Goal: Navigation & Orientation: Find specific page/section

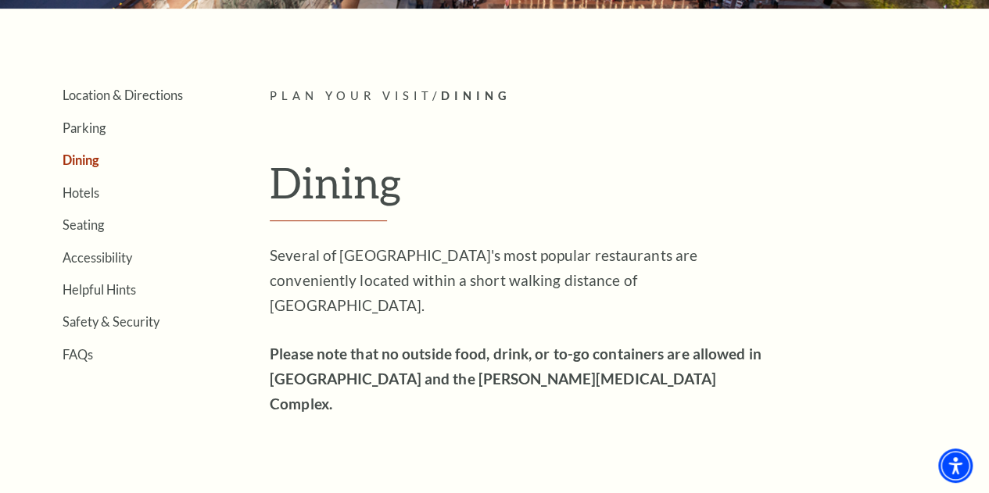
scroll to position [310, 0]
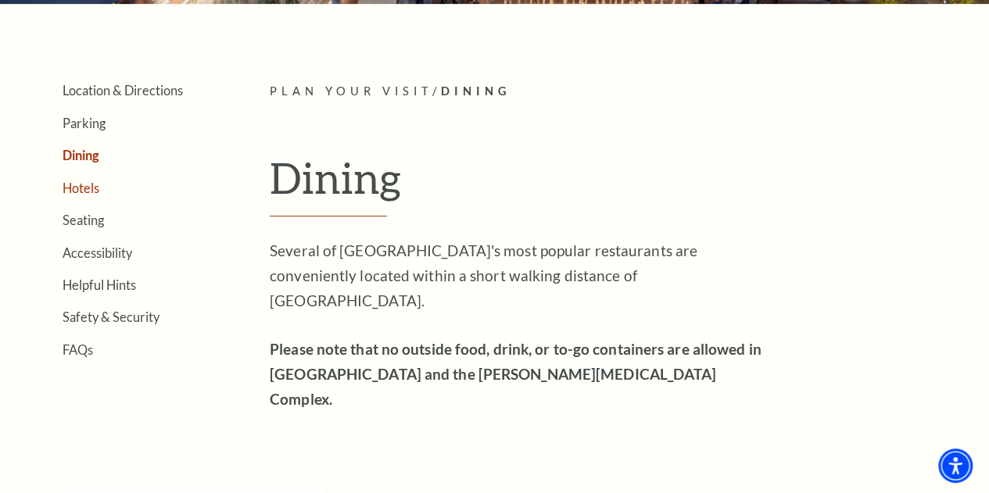
click at [95, 195] on link "Hotels" at bounding box center [81, 188] width 37 height 15
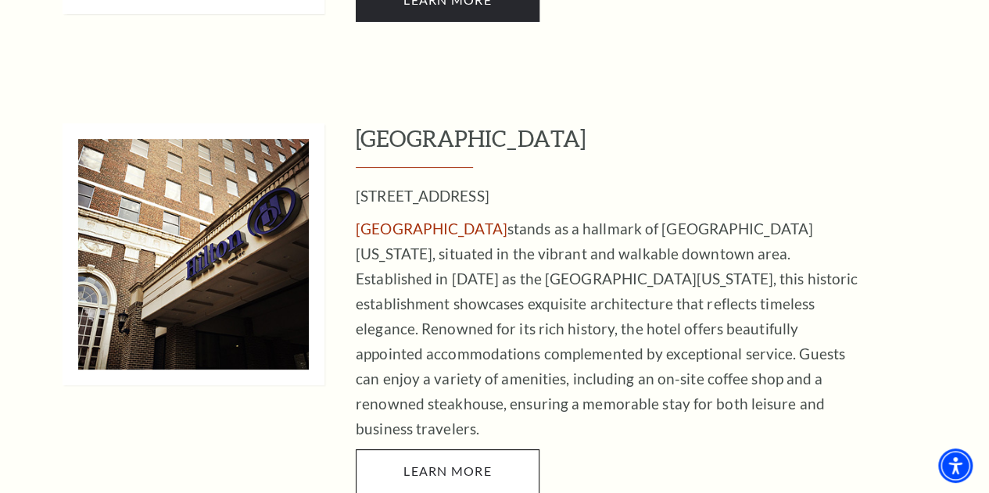
scroll to position [3001, 0]
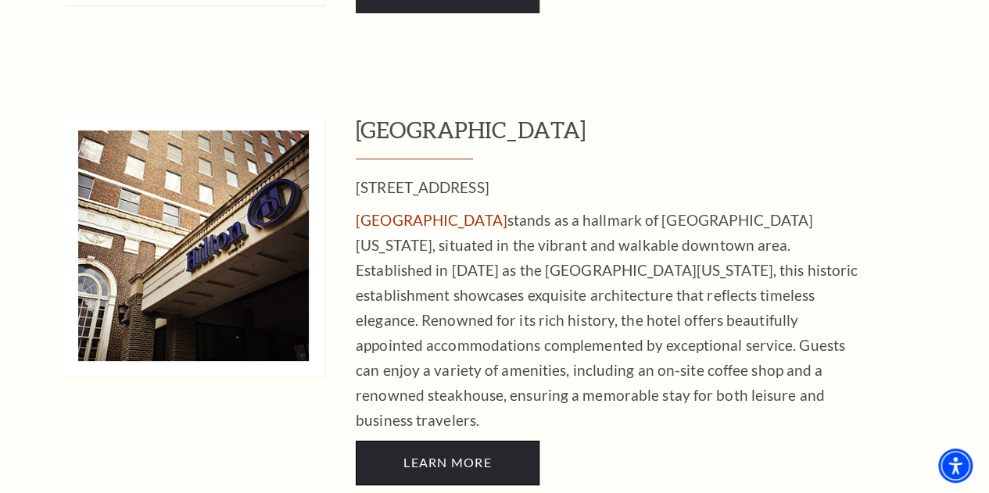
click at [468, 455] on span "LEARN MORE" at bounding box center [447, 462] width 88 height 15
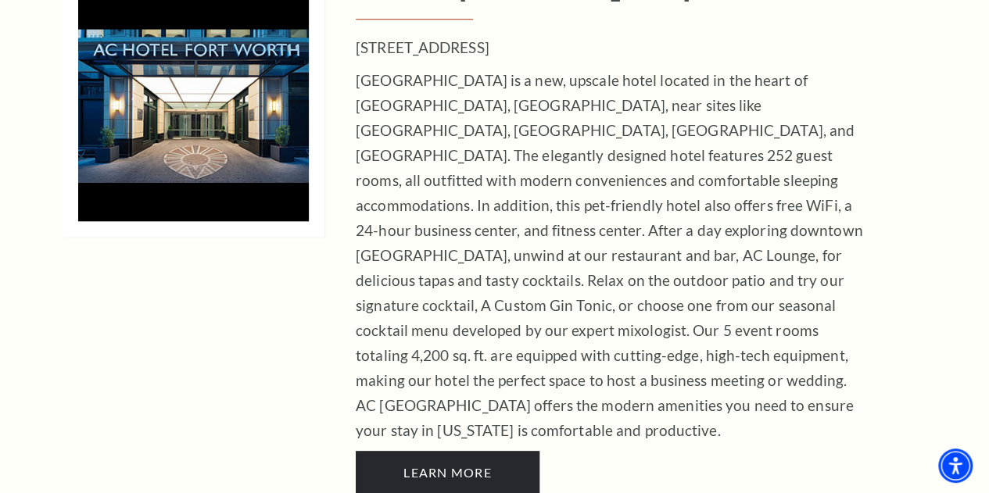
scroll to position [0, 0]
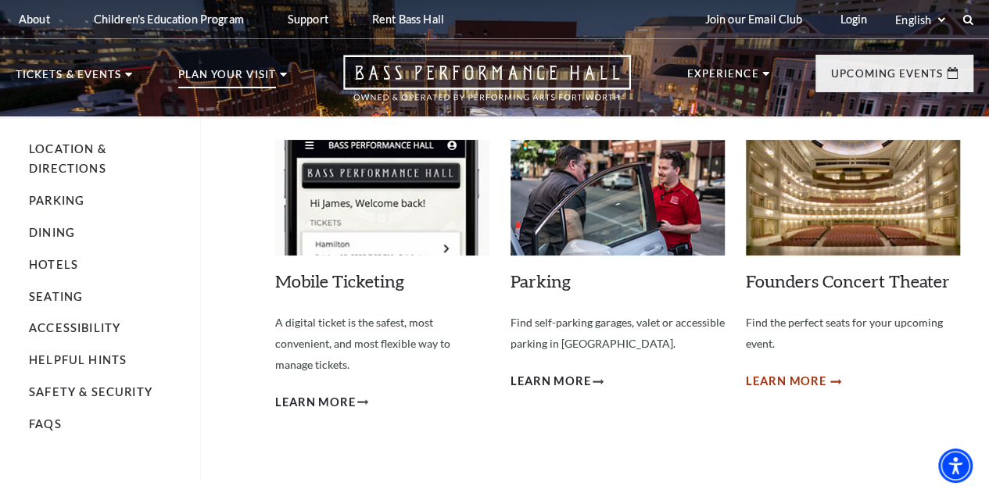
click at [785, 388] on span "Learn More" at bounding box center [786, 382] width 81 height 20
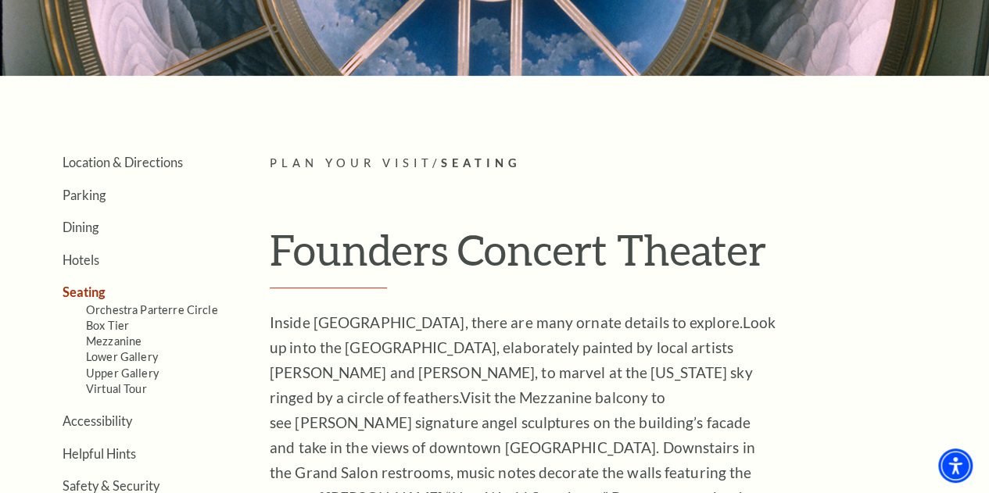
scroll to position [296, 0]
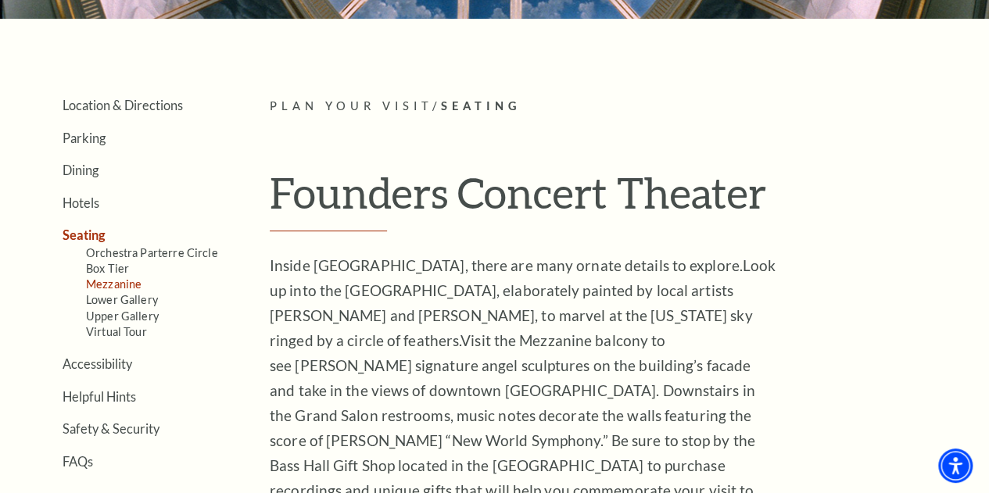
click at [130, 286] on link "Mezzanine" at bounding box center [114, 284] width 56 height 13
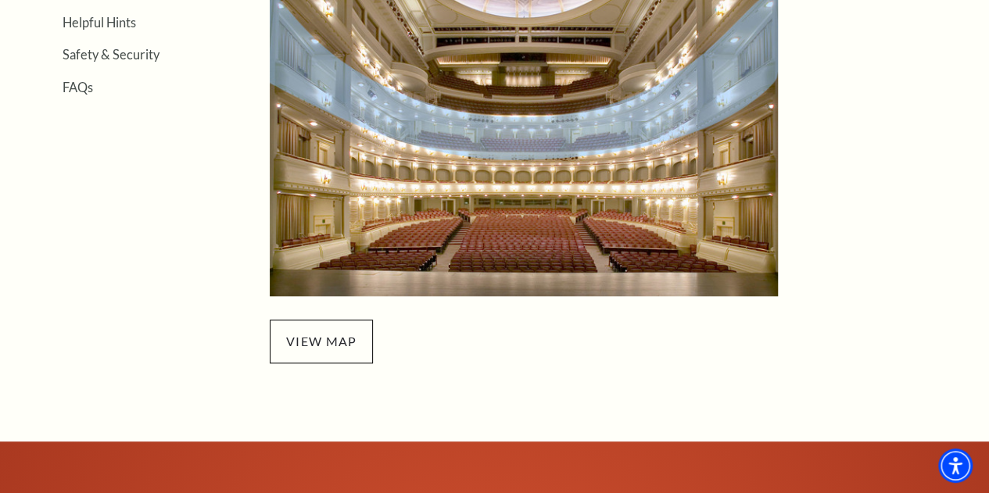
scroll to position [622, 0]
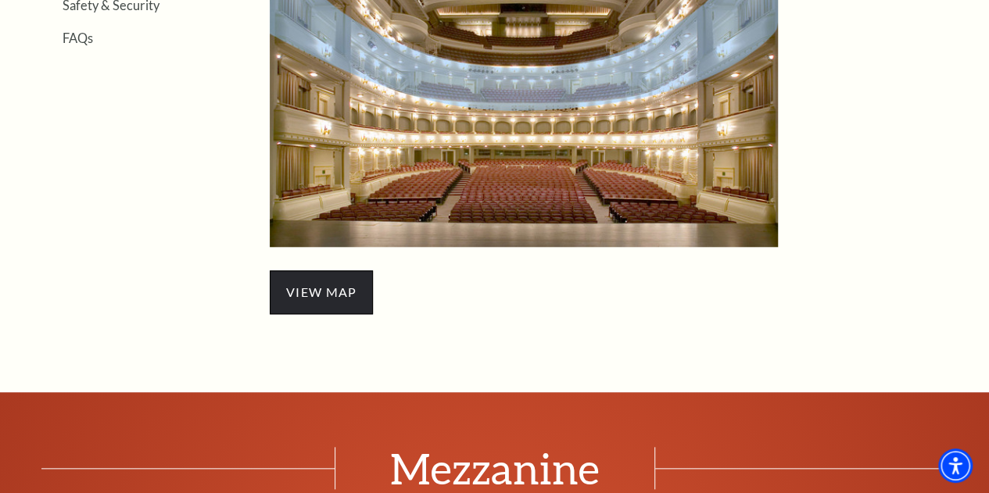
click at [327, 299] on span "view map" at bounding box center [321, 293] width 103 height 44
click at [561, 131] on img "Mezzanine Seating - open in a new tab" at bounding box center [524, 87] width 508 height 321
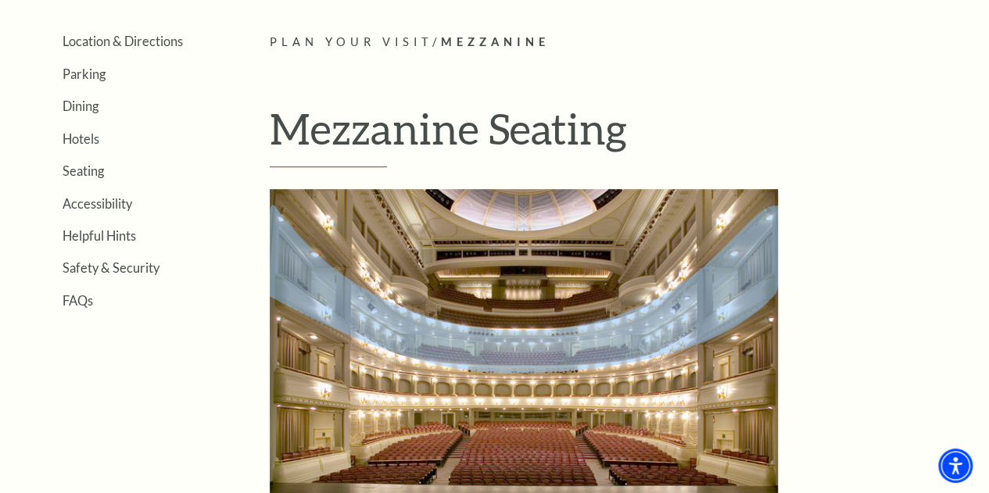
scroll to position [350, 0]
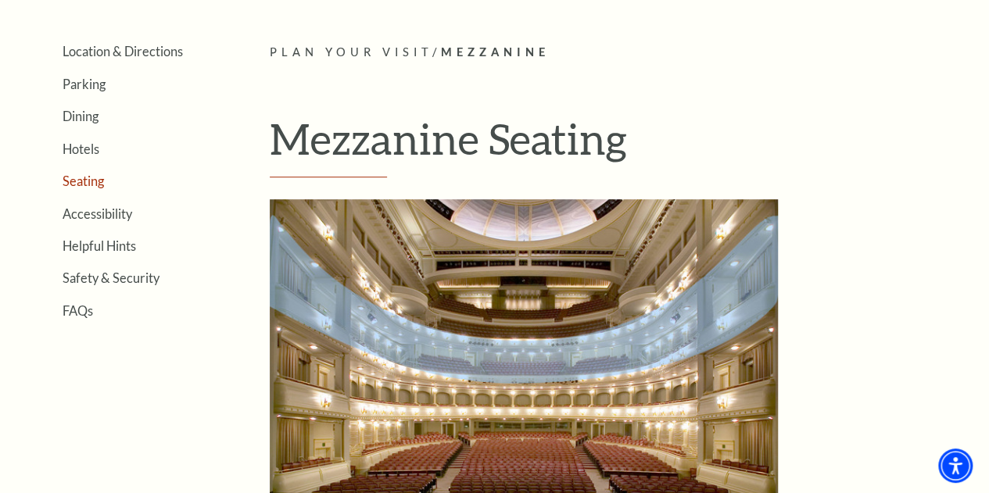
click at [78, 185] on link "Seating" at bounding box center [83, 181] width 41 height 15
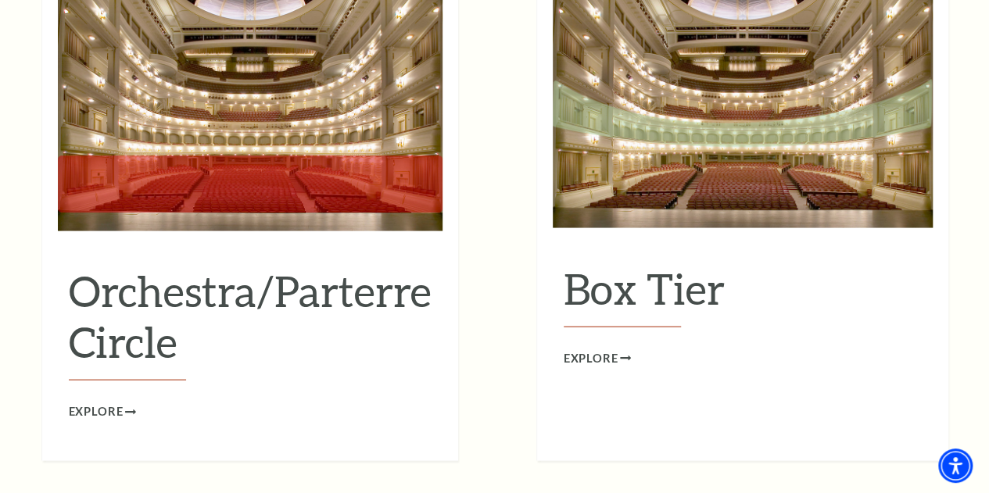
scroll to position [1473, 0]
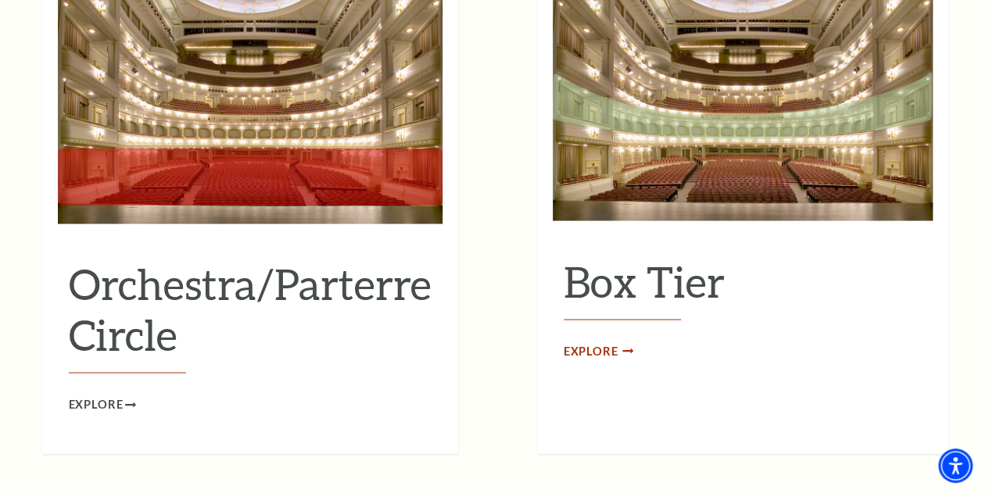
click at [607, 342] on span "Explore" at bounding box center [591, 352] width 55 height 20
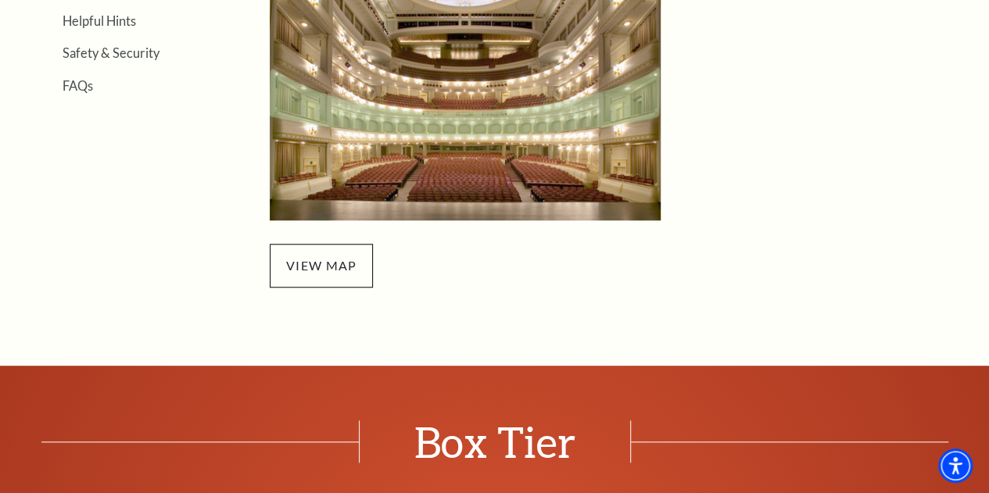
scroll to position [580, 0]
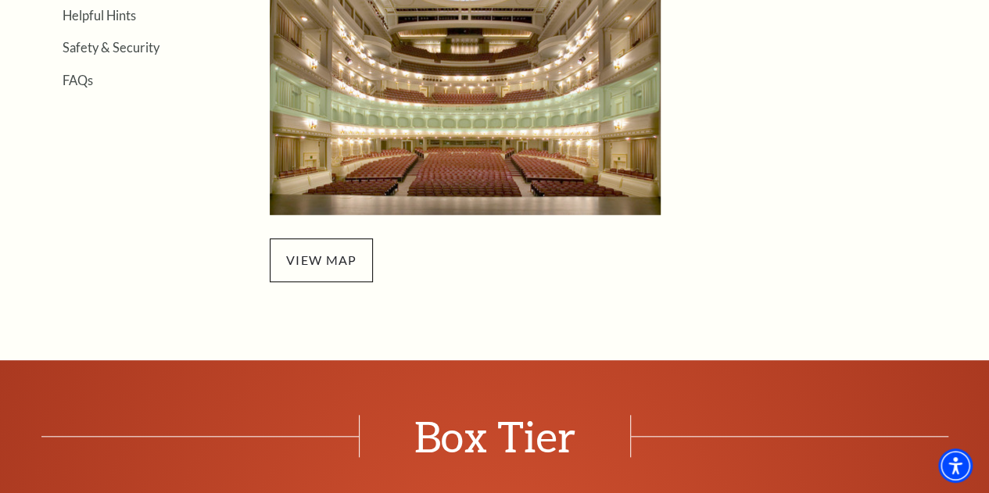
drag, startPoint x: 995, startPoint y: 26, endPoint x: 927, endPoint y: 176, distance: 164.8
click at [313, 270] on span "view map" at bounding box center [321, 260] width 103 height 44
